Goal: Information Seeking & Learning: Learn about a topic

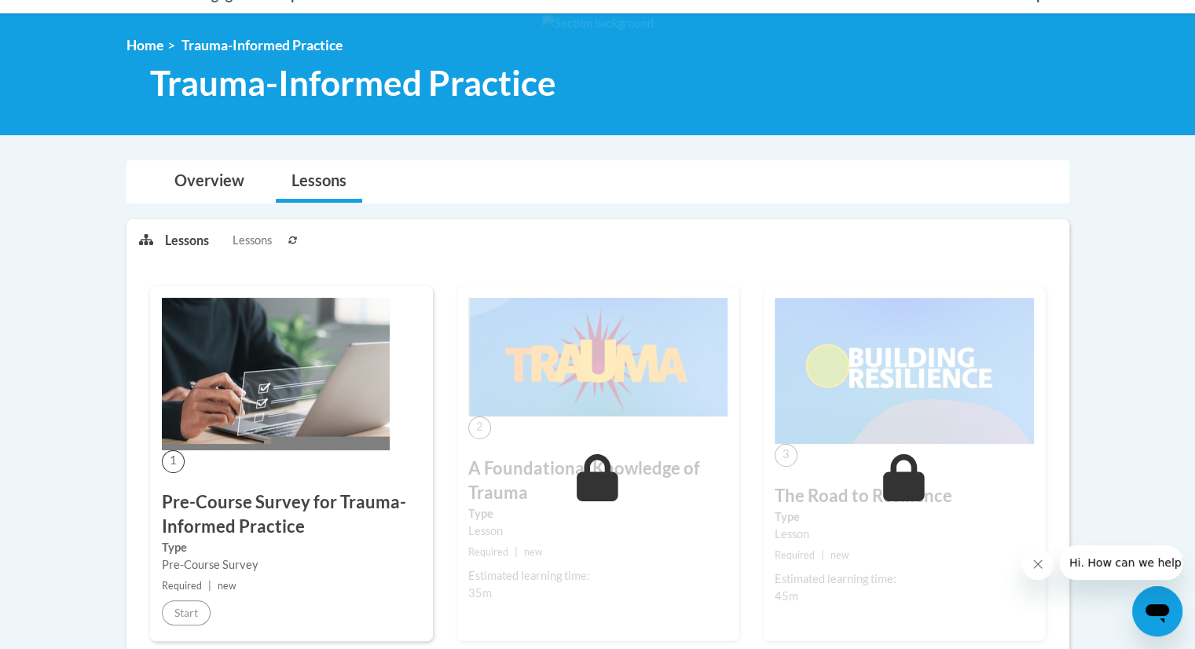
scroll to position [314, 0]
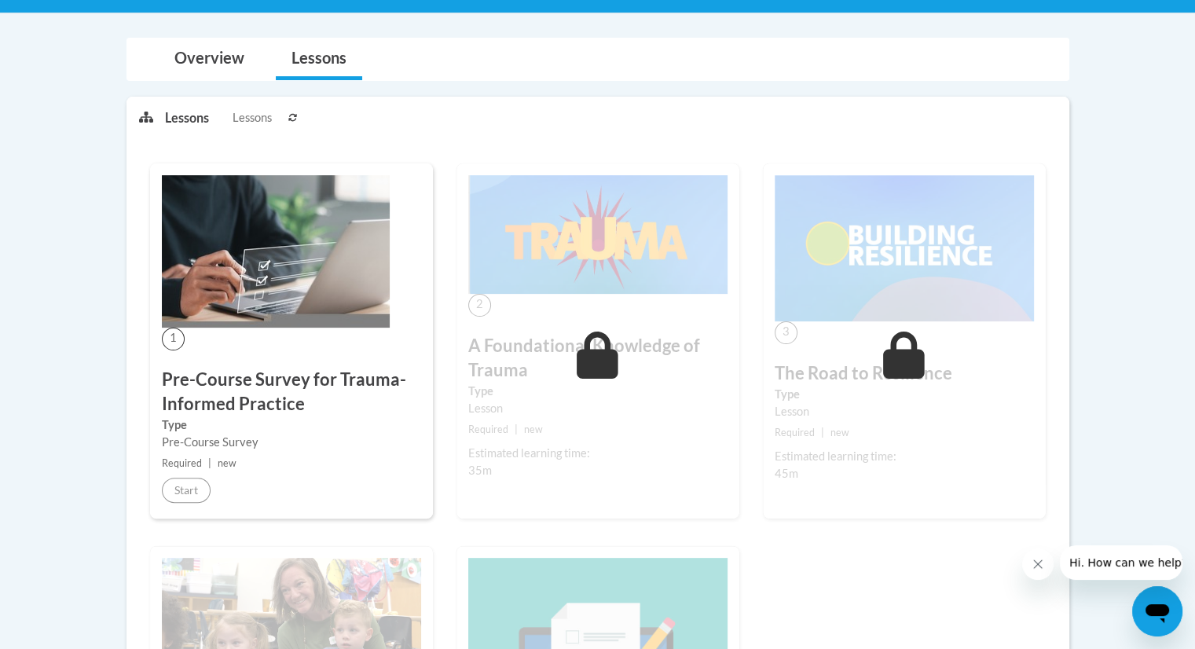
click at [324, 438] on div "Pre-Course Survey" at bounding box center [291, 442] width 259 height 17
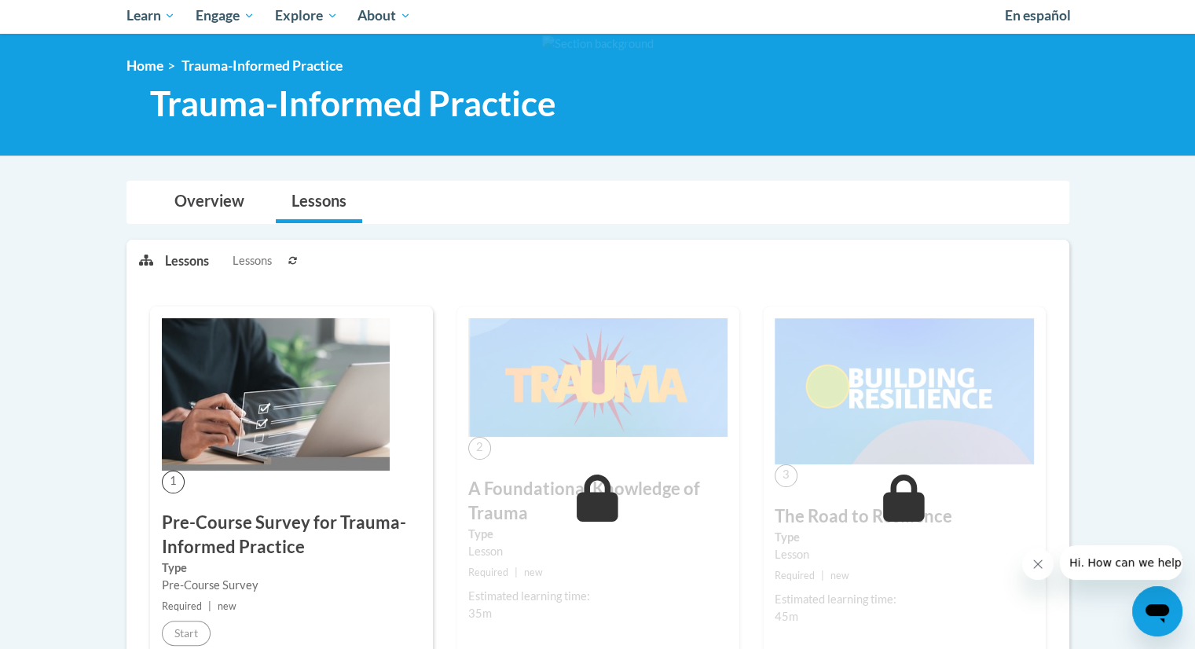
scroll to position [0, 0]
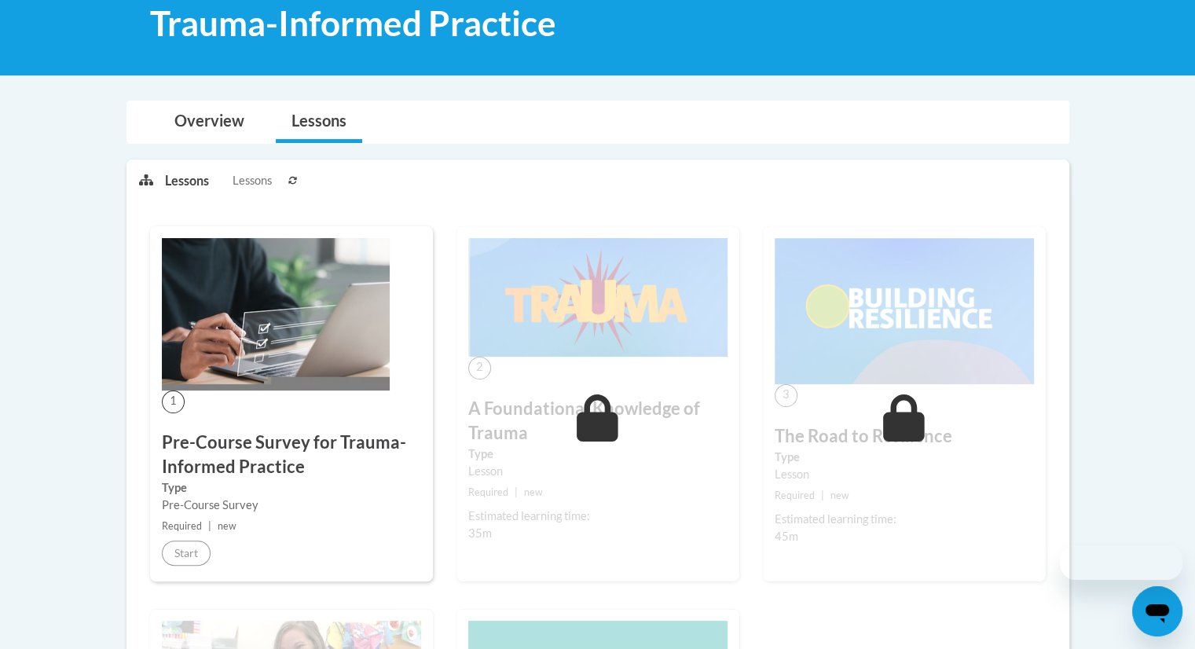
scroll to position [393, 0]
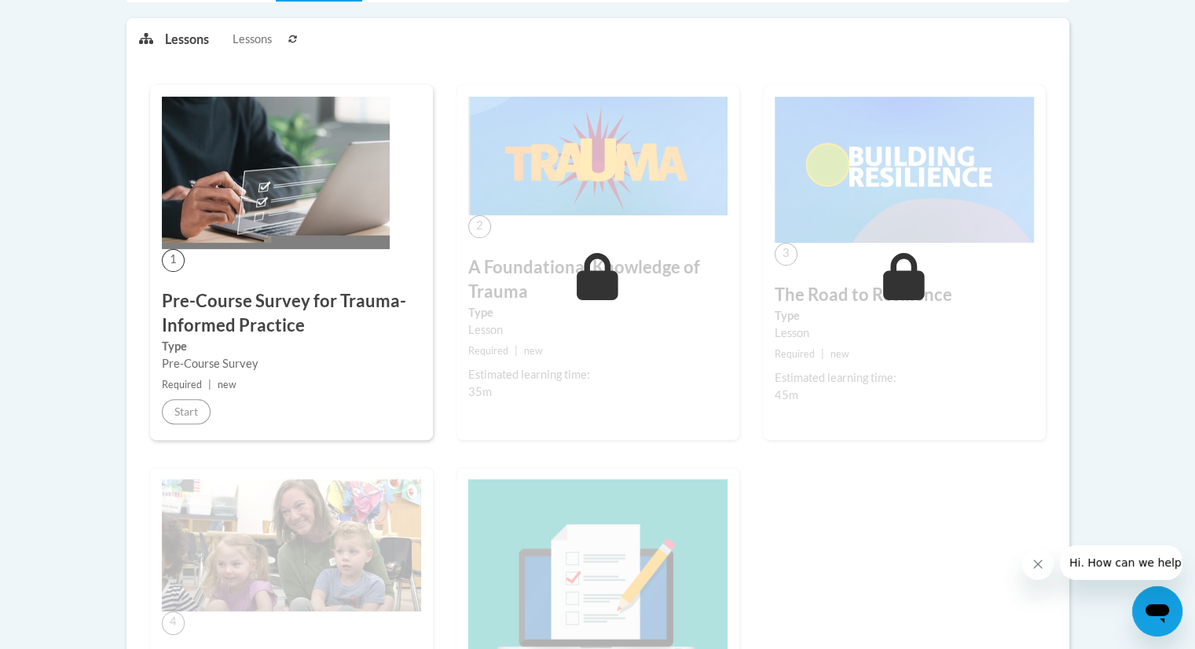
click at [574, 324] on div "Lesson" at bounding box center [597, 329] width 259 height 17
click at [250, 42] on span "Lessons" at bounding box center [252, 39] width 39 height 17
click at [201, 42] on p "Lessons" at bounding box center [187, 39] width 44 height 17
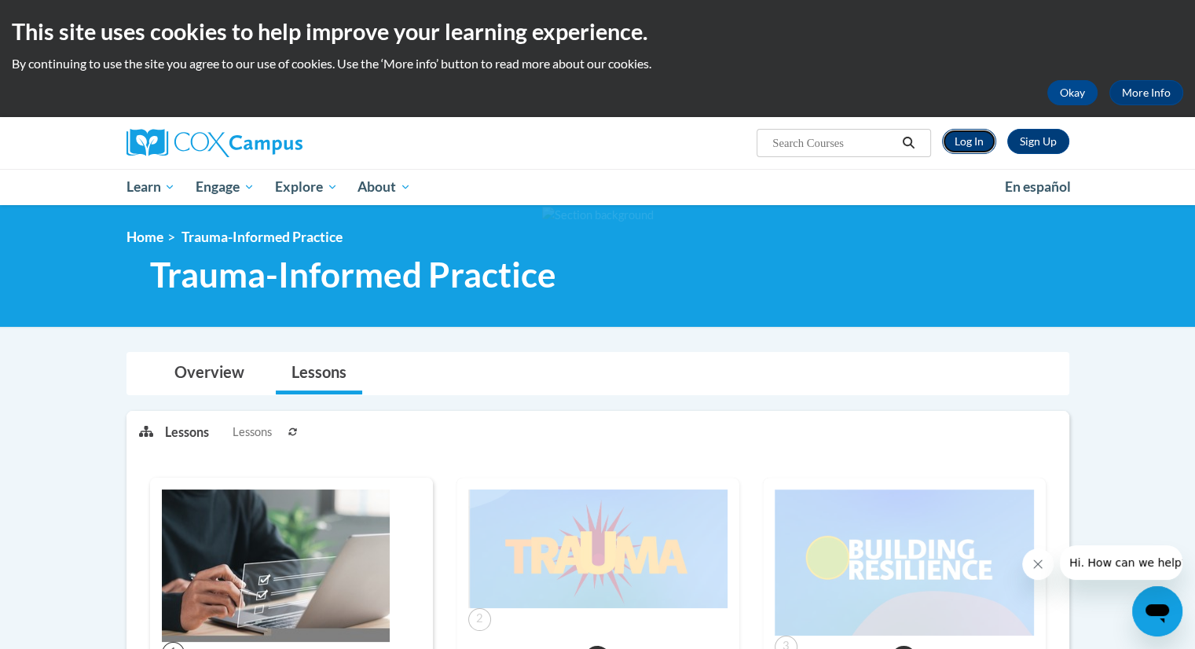
click at [968, 142] on link "Log In" at bounding box center [969, 141] width 54 height 25
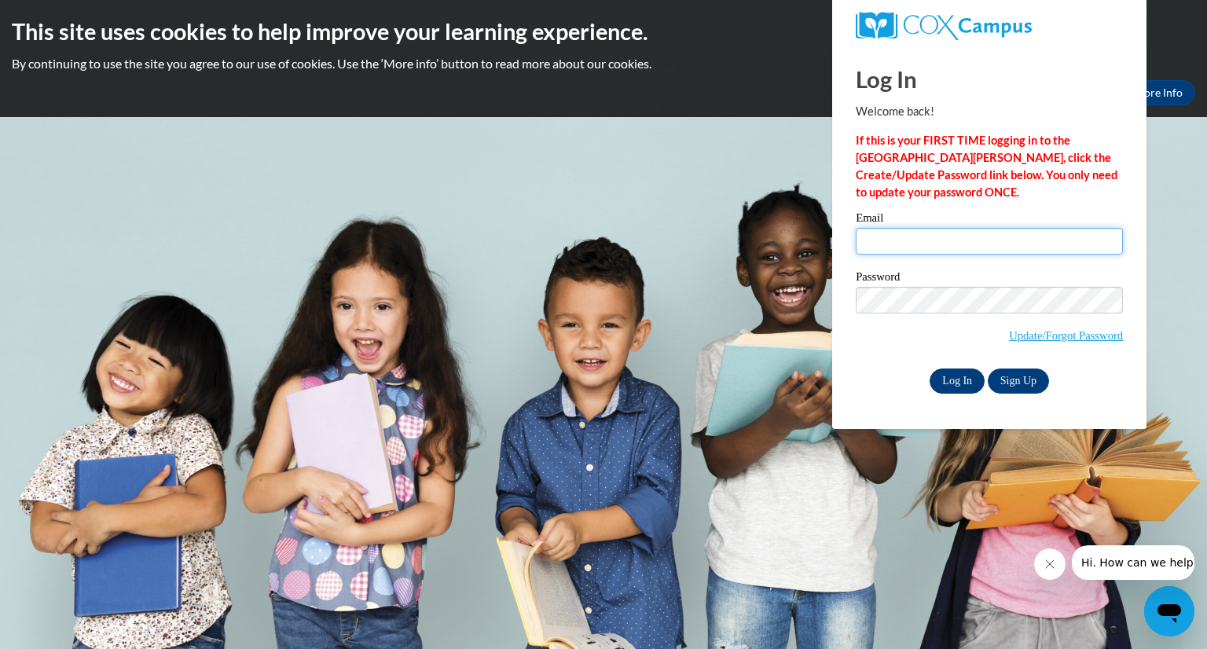
type input "mckenzie.hardy@delmar.k12.de.us"
click at [970, 387] on input "Log In" at bounding box center [957, 381] width 55 height 25
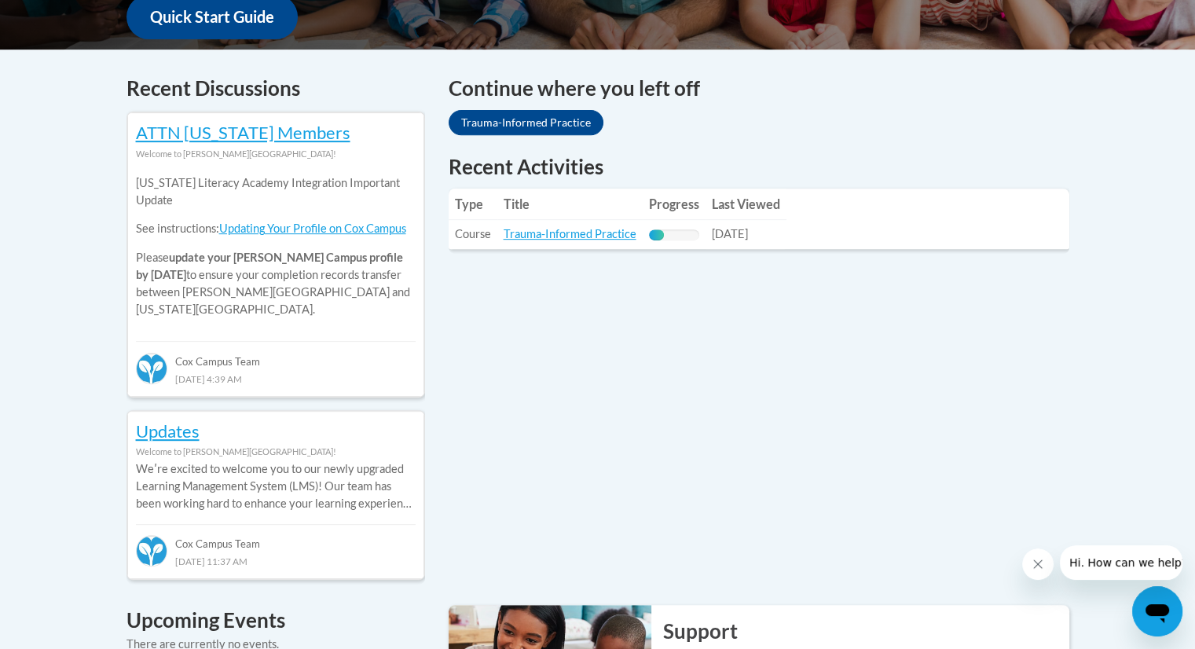
scroll to position [629, 0]
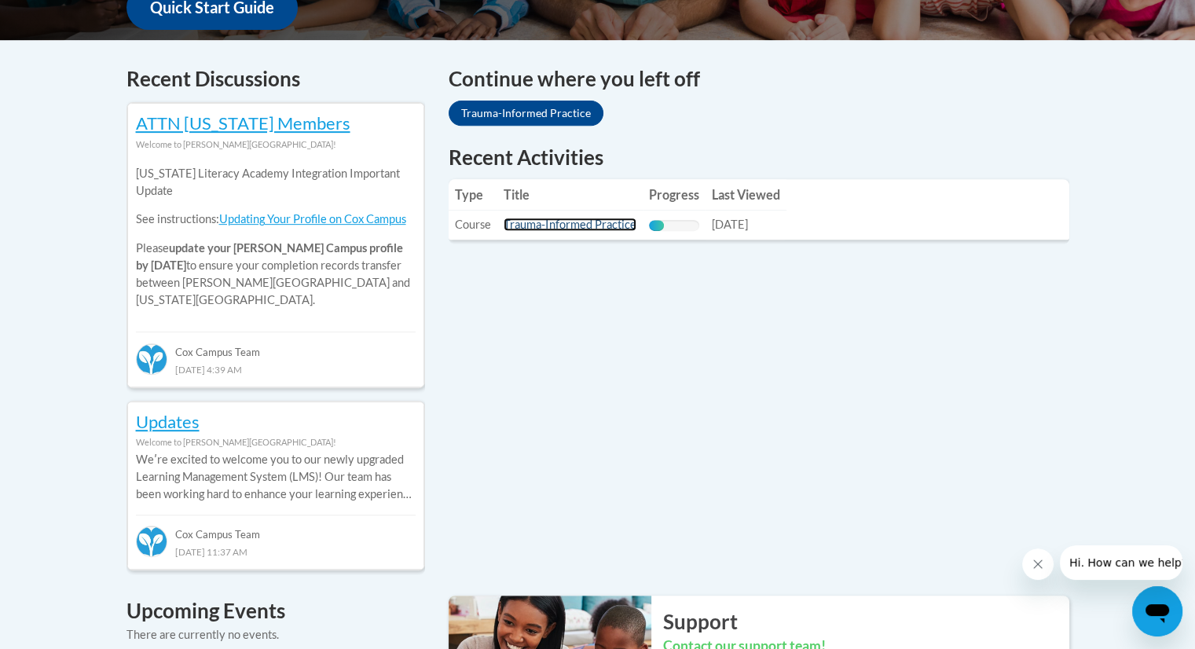
click at [556, 222] on link "Trauma-Informed Practice" at bounding box center [570, 224] width 133 height 13
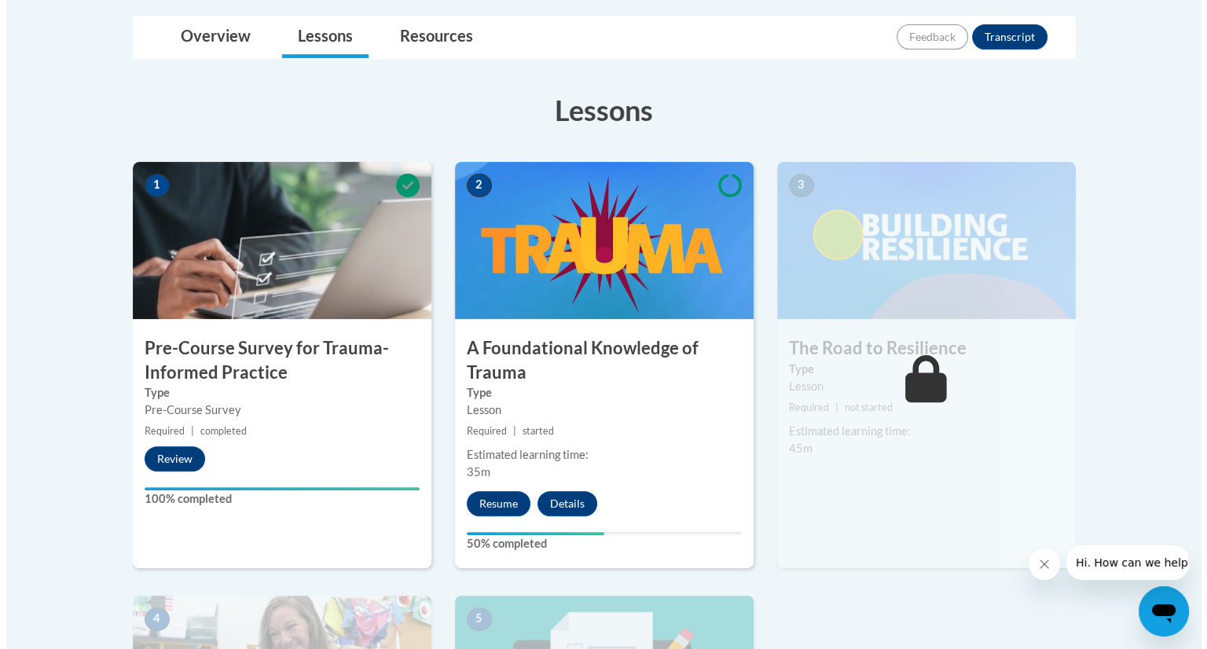
scroll to position [393, 0]
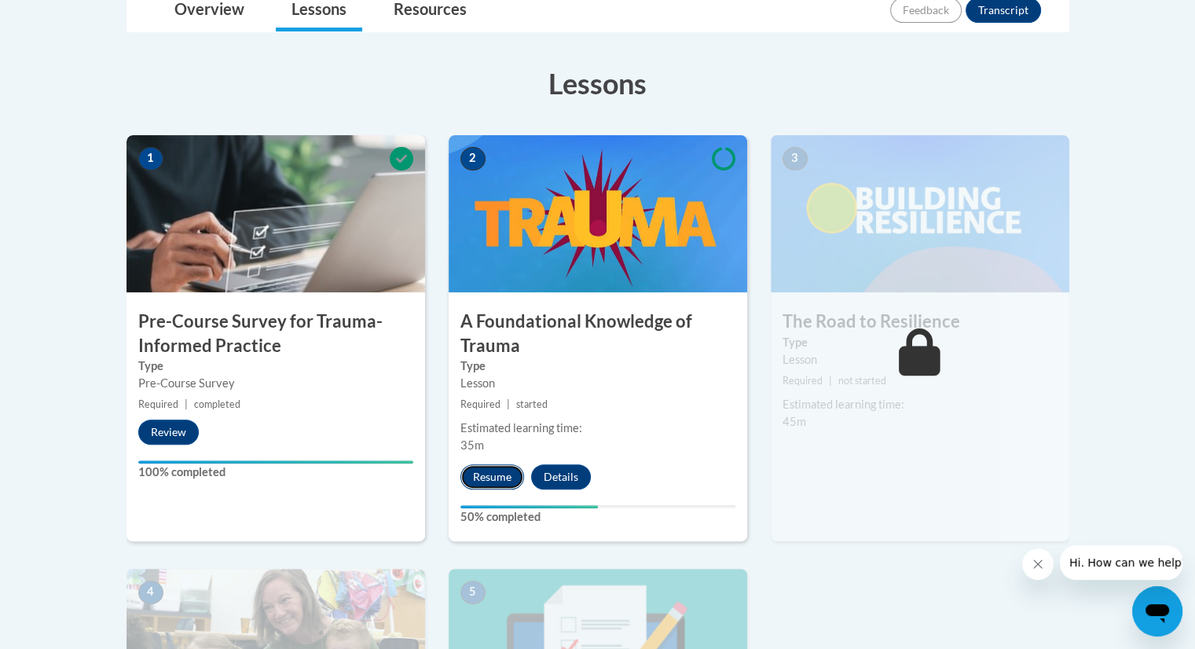
click at [497, 466] on button "Resume" at bounding box center [493, 476] width 64 height 25
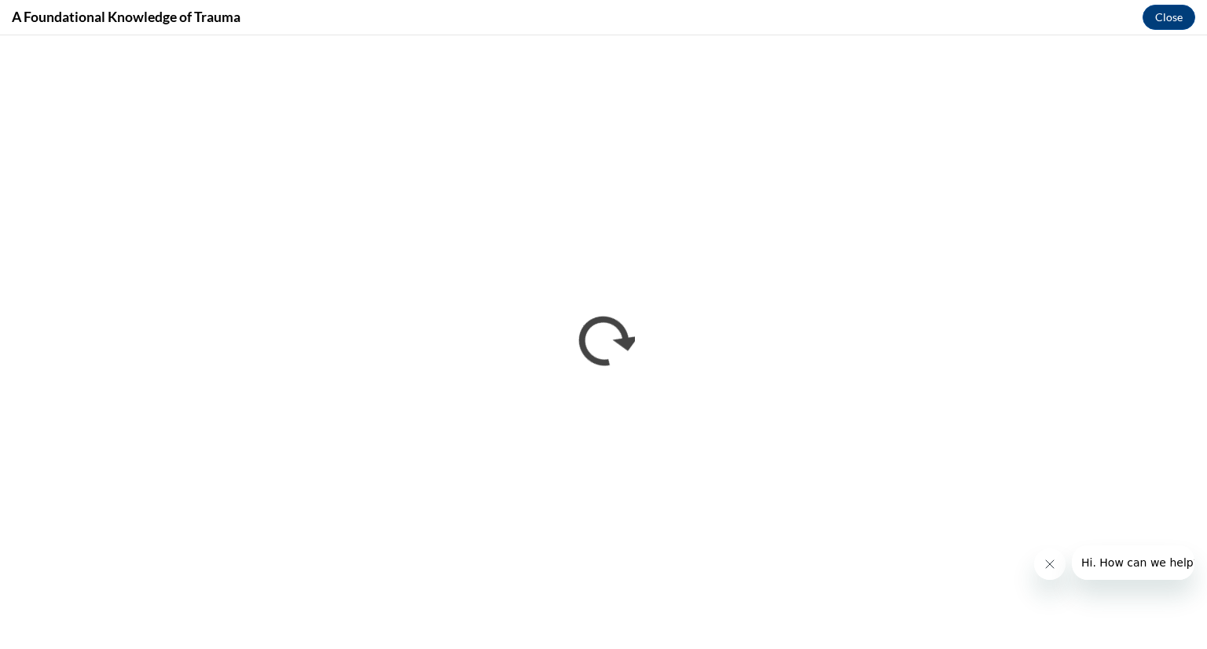
scroll to position [0, 0]
